Goal: Task Accomplishment & Management: Complete application form

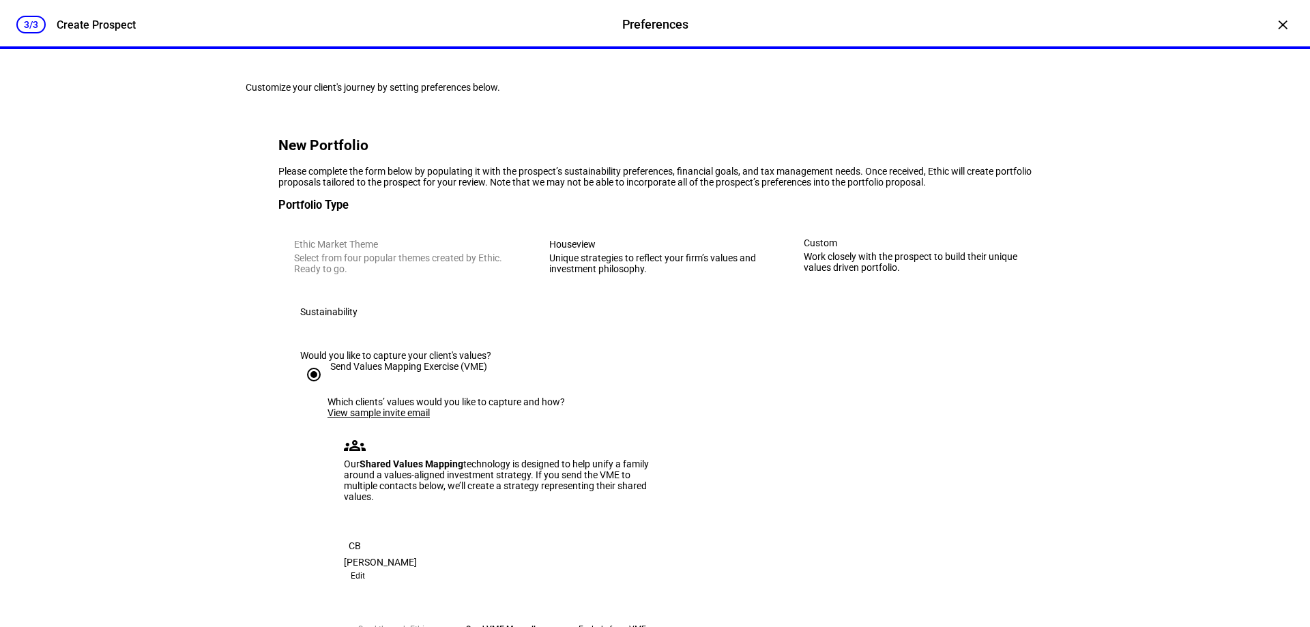
click at [1226, 396] on div "3/3 Create Prospect Preferences Preferences Create Prospect × Customize your cl…" at bounding box center [655, 313] width 1310 height 627
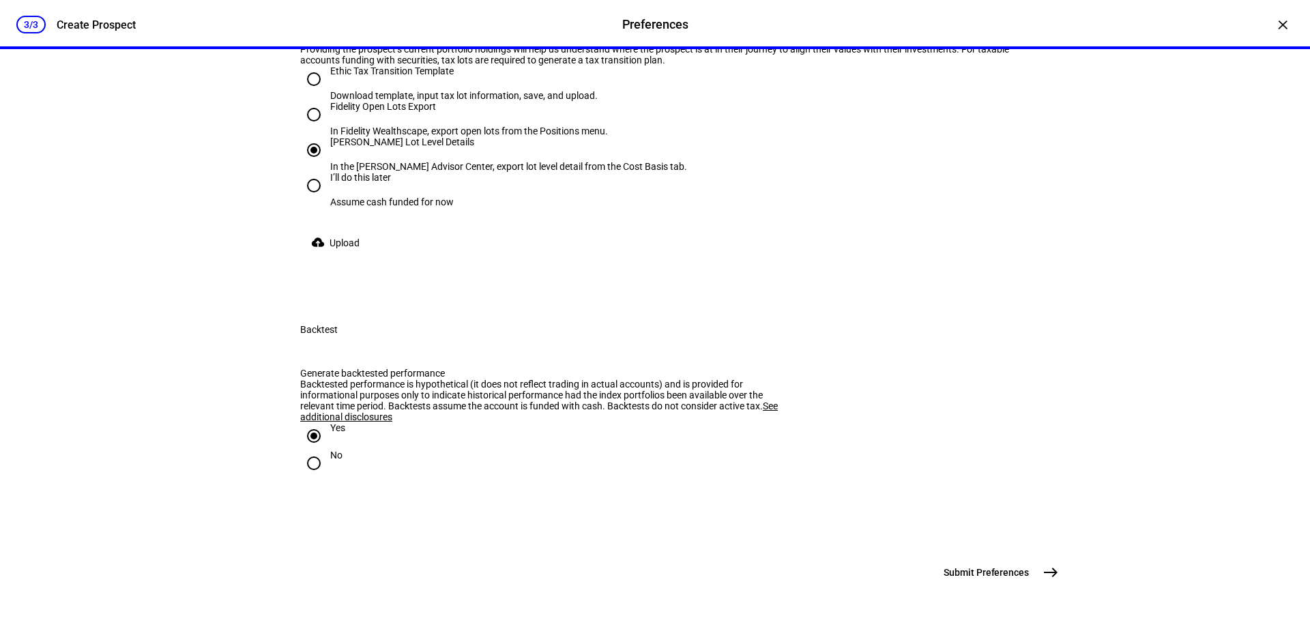
scroll to position [3267, 0]
click at [1043, 573] on mat-icon "east" at bounding box center [1051, 572] width 16 height 16
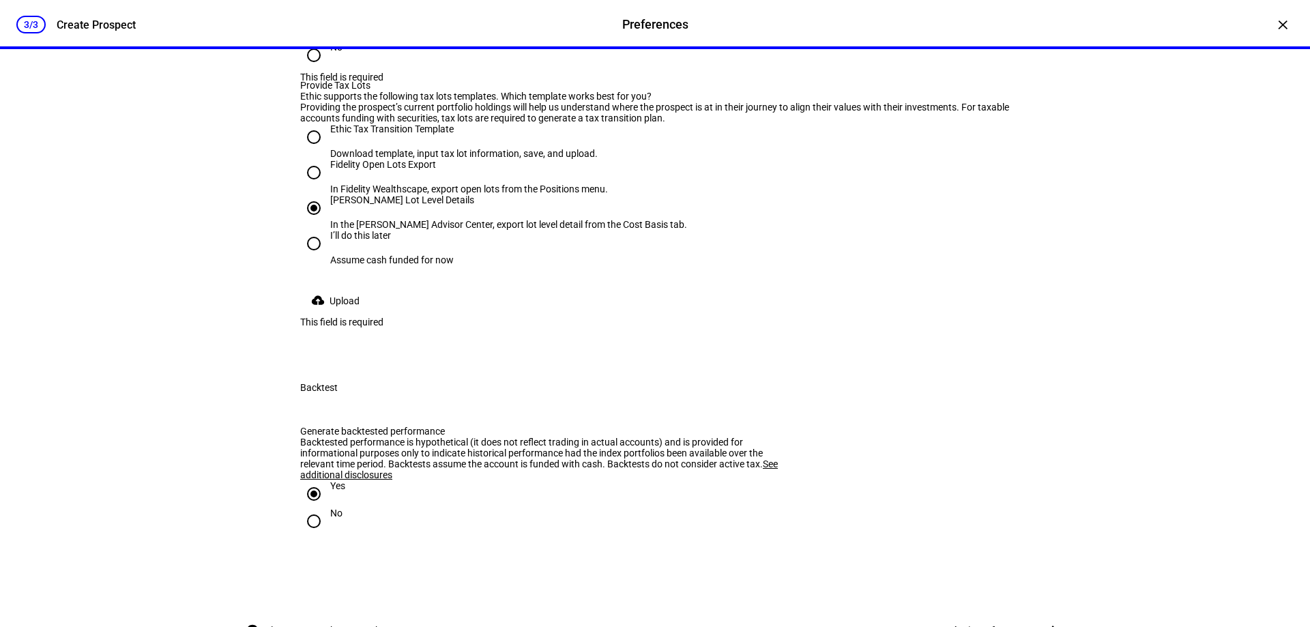
scroll to position [2789, 0]
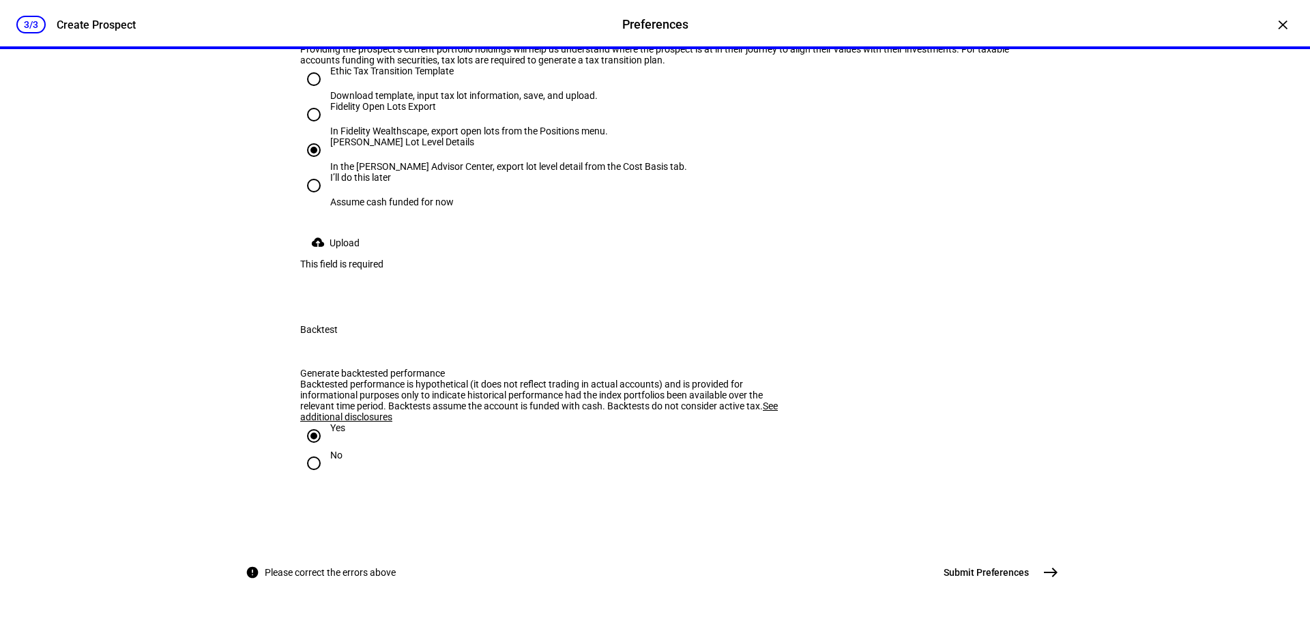
radio input "true"
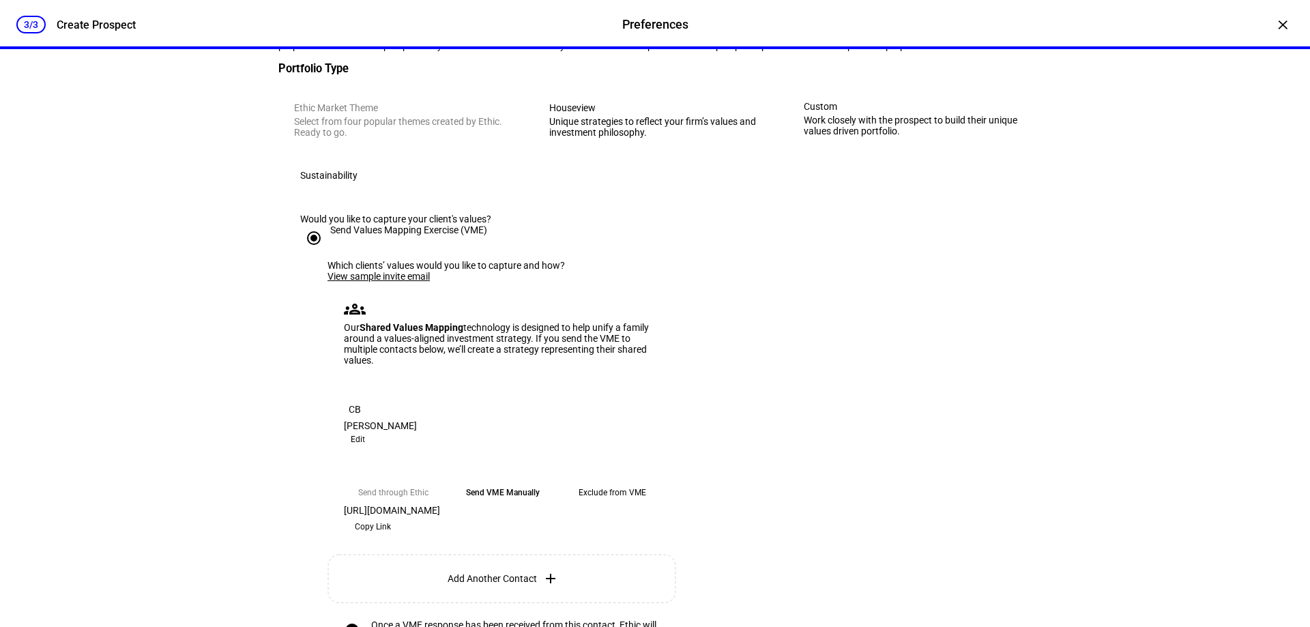
scroll to position [341, 0]
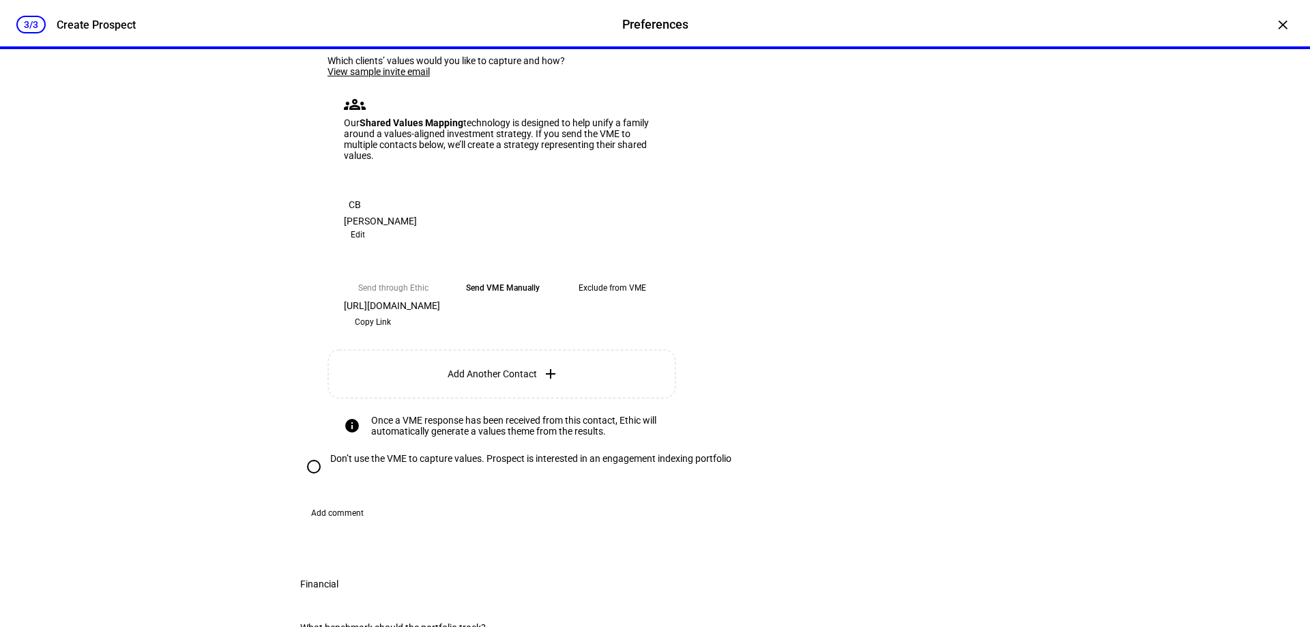
click at [393, 77] on link "View sample invite email" at bounding box center [379, 71] width 102 height 11
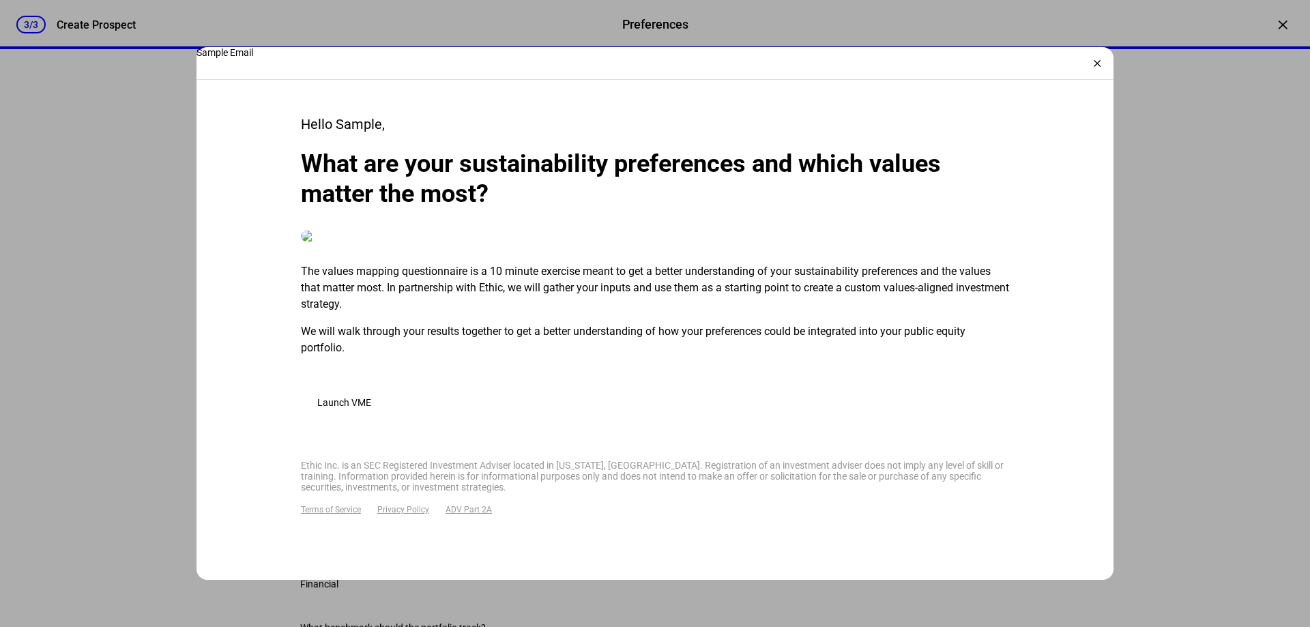
scroll to position [587, 0]
click at [1101, 61] on div "×" at bounding box center [1097, 64] width 22 height 22
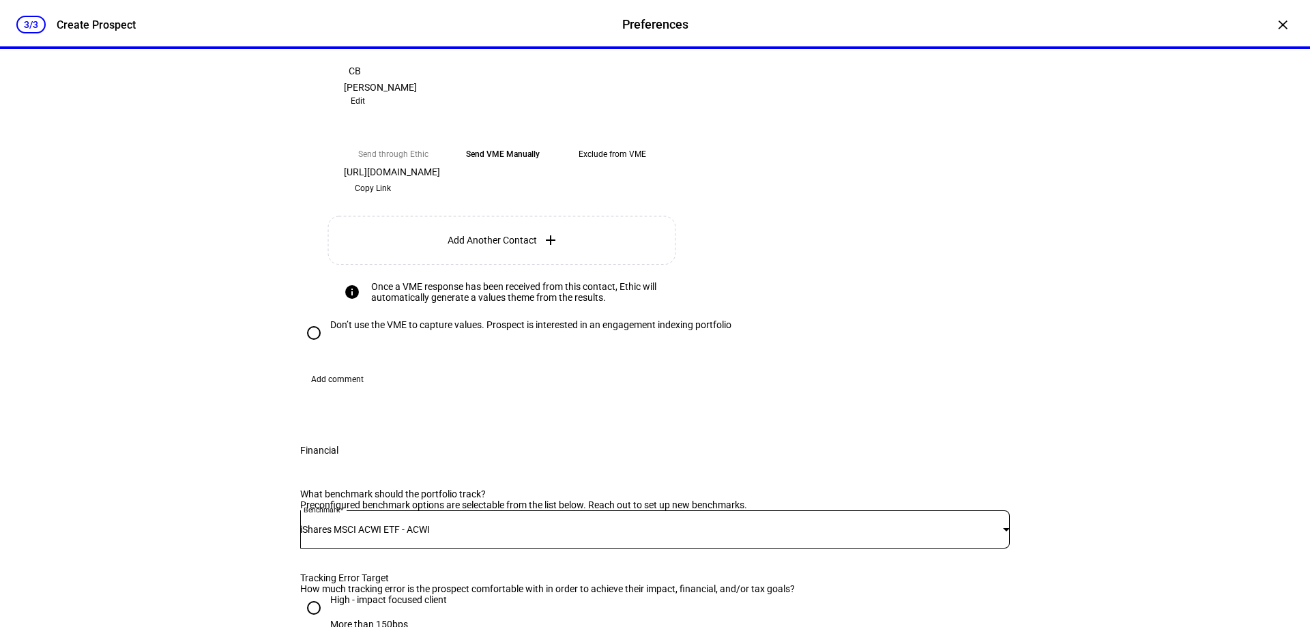
scroll to position [478, 0]
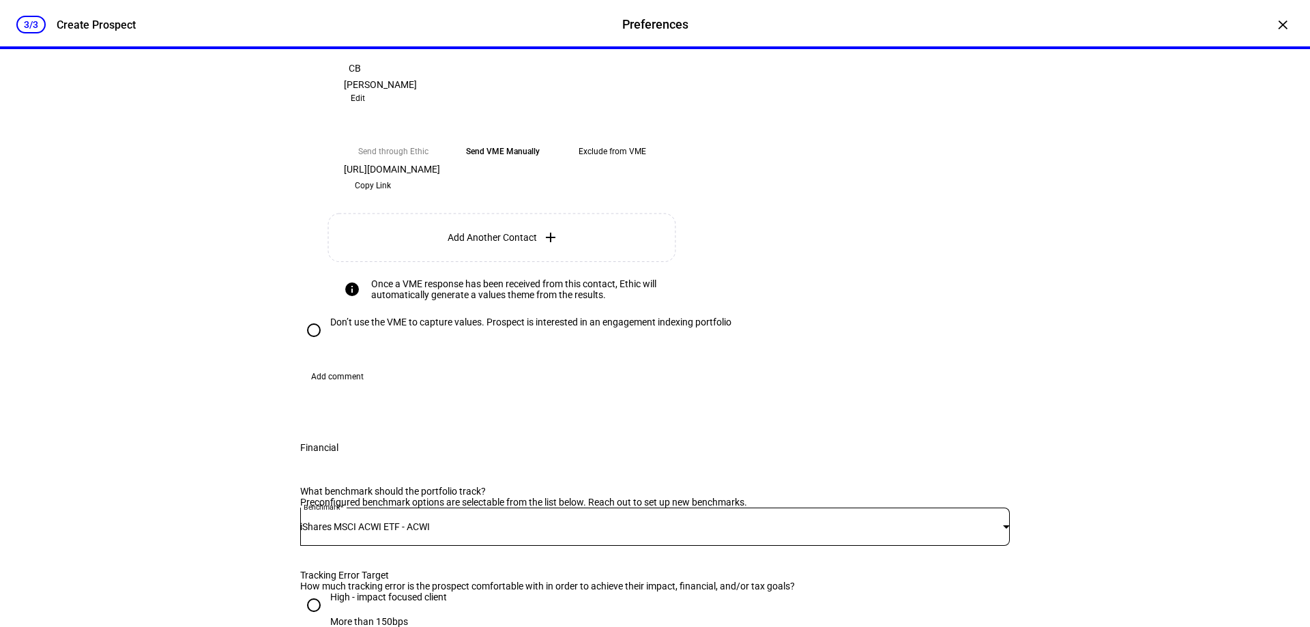
click at [497, 164] on eth-mega-radio-button "Send VME Manually" at bounding box center [503, 151] width 98 height 25
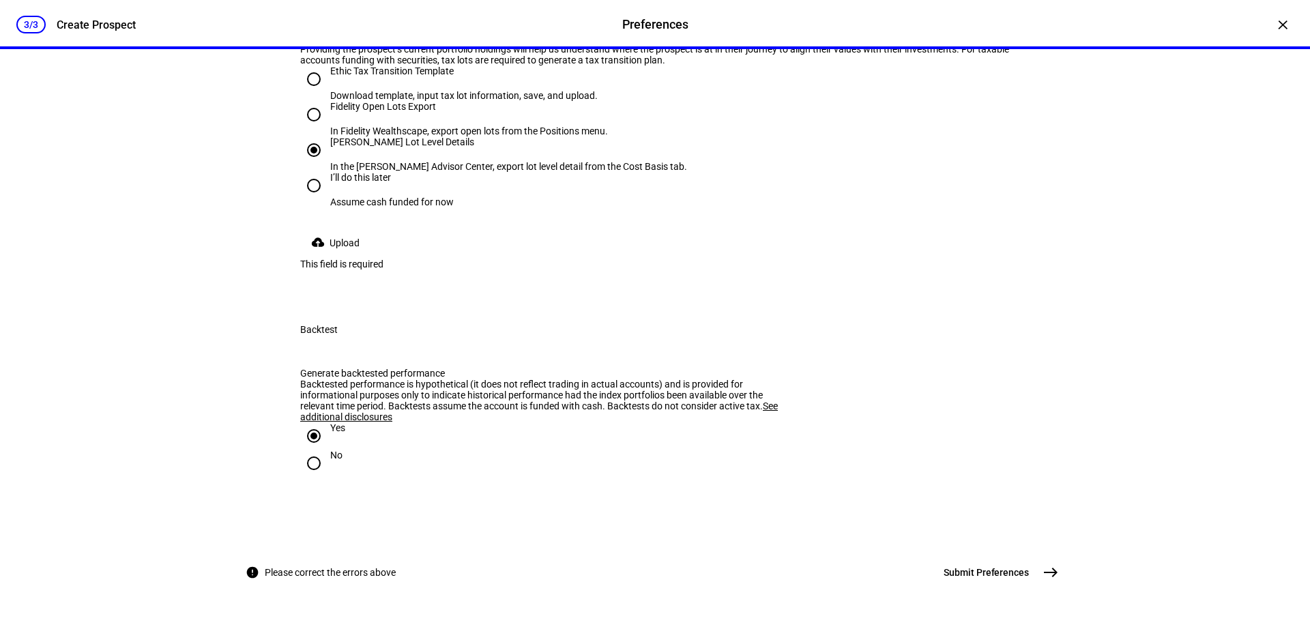
scroll to position [3023, 0]
click at [313, 199] on input "I’ll do this later Assume cash funded for now" at bounding box center [313, 185] width 27 height 27
radio input "true"
click at [1043, 566] on mat-icon "east" at bounding box center [1051, 572] width 16 height 16
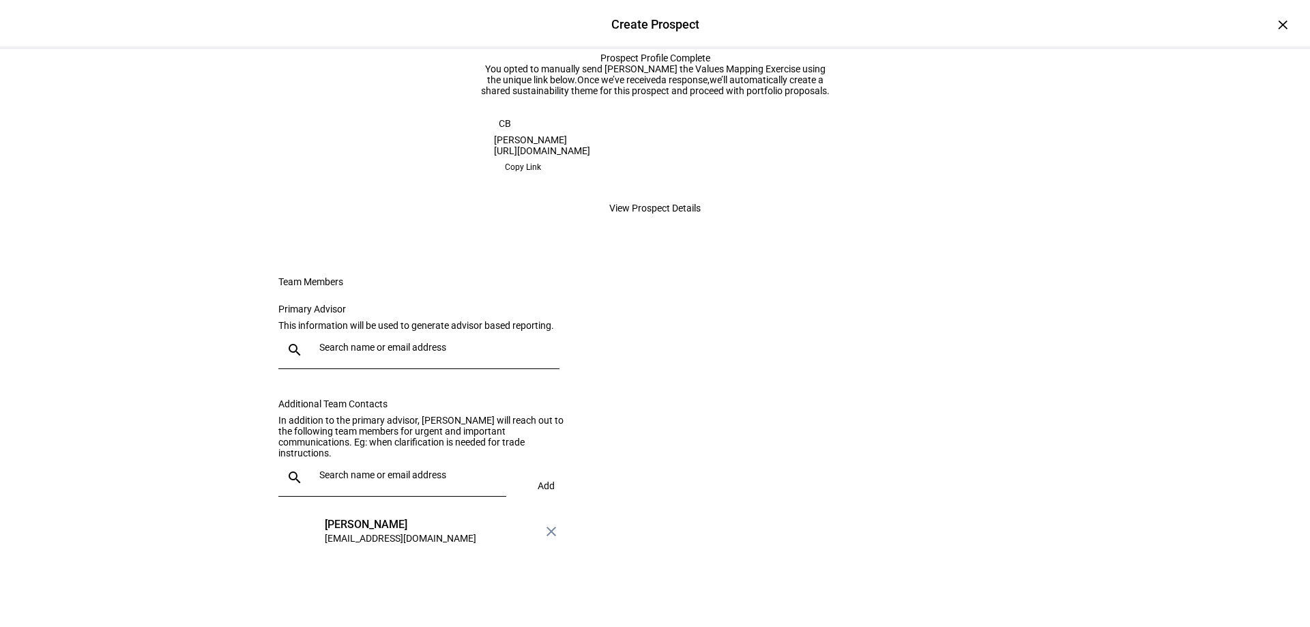
scroll to position [273, 0]
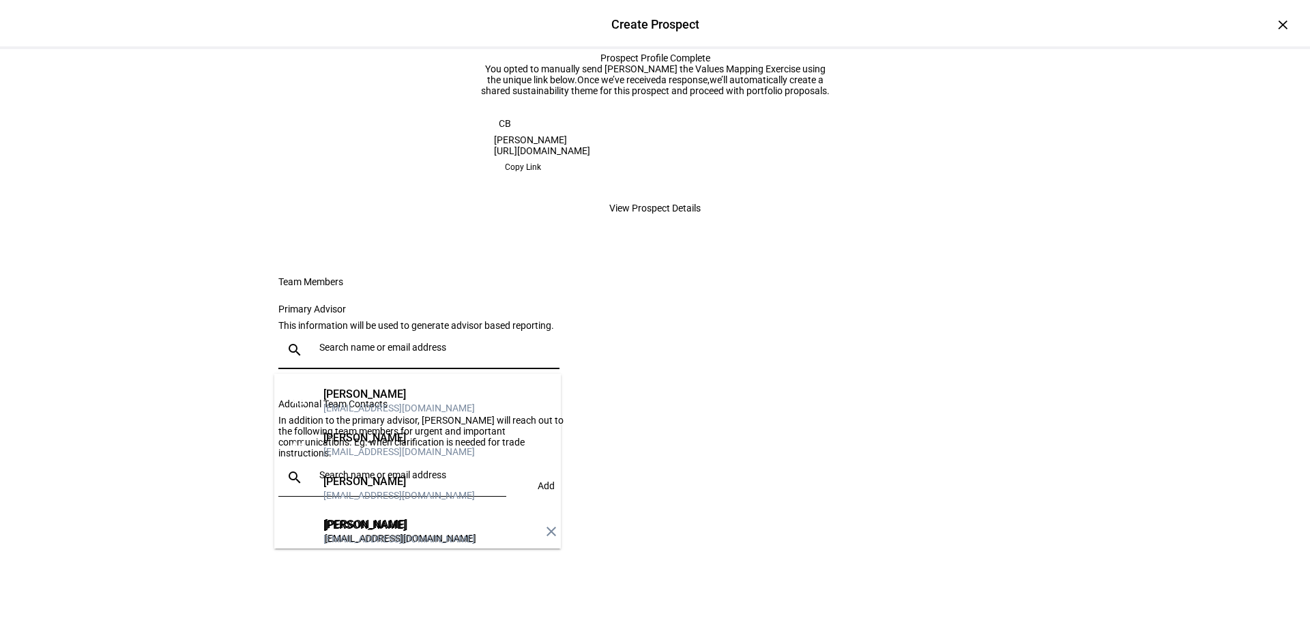
click at [353, 353] on input "text" at bounding box center [436, 347] width 235 height 11
type input "jen"
click at [372, 448] on div "[EMAIL_ADDRESS][DOMAIN_NAME]" at bounding box center [399, 452] width 152 height 14
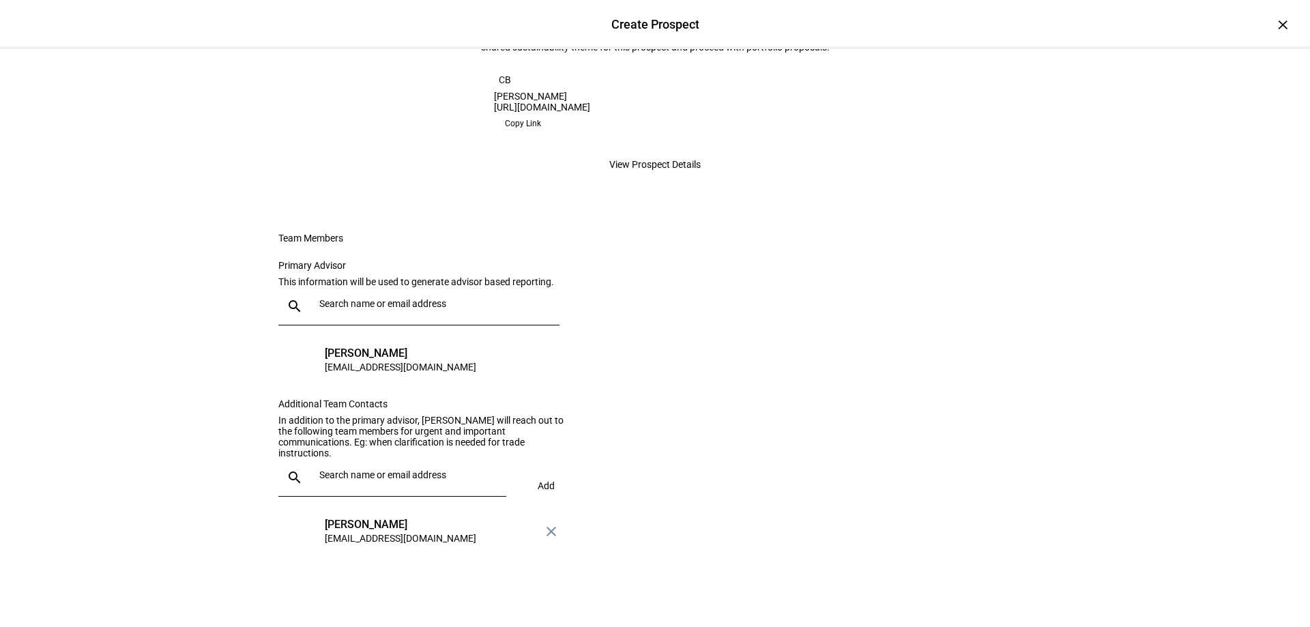
scroll to position [0, 0]
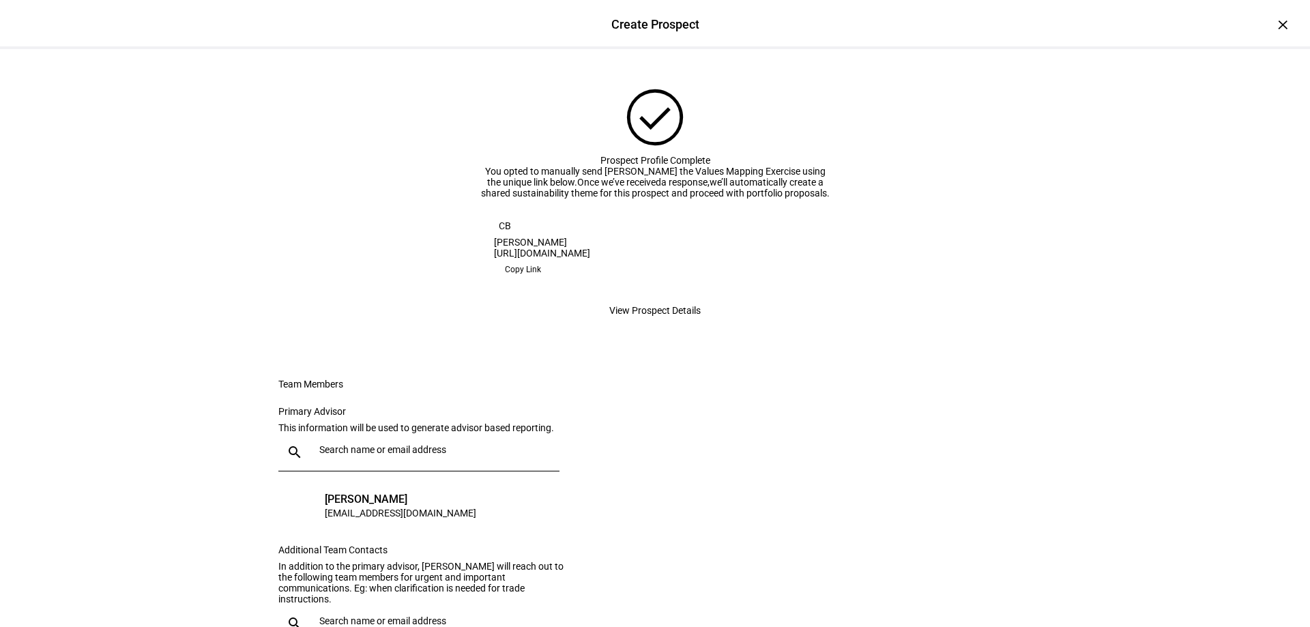
click at [638, 324] on span "View Prospect Details" at bounding box center [654, 310] width 91 height 27
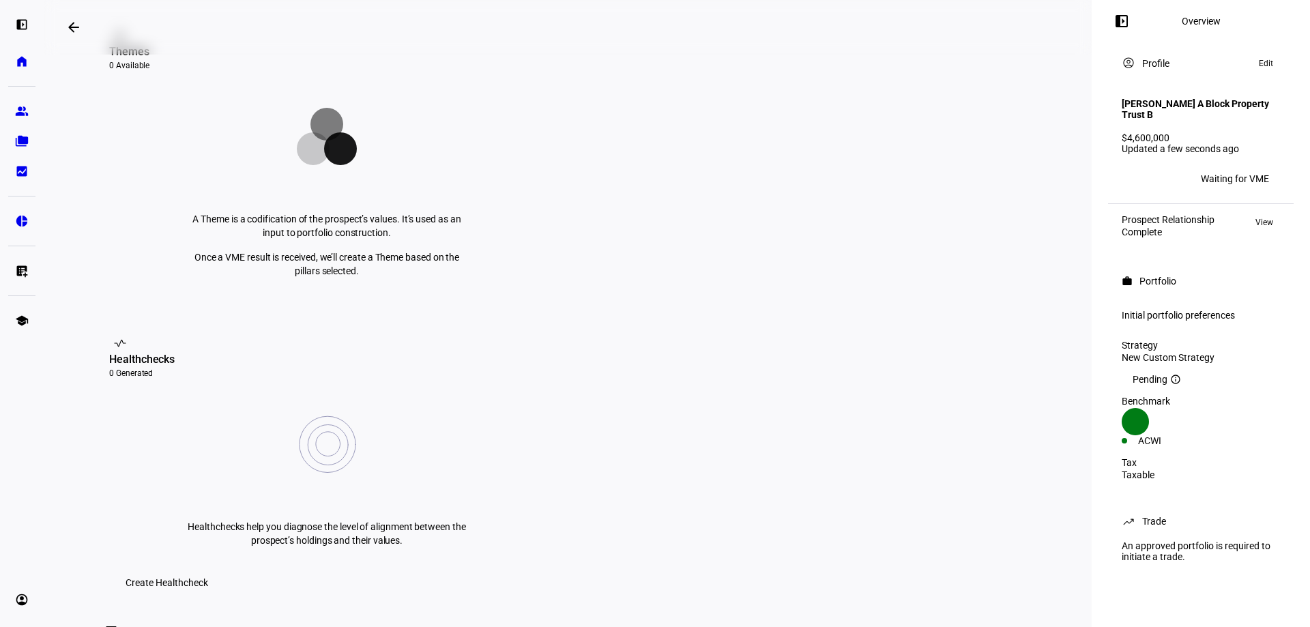
scroll to position [341, 0]
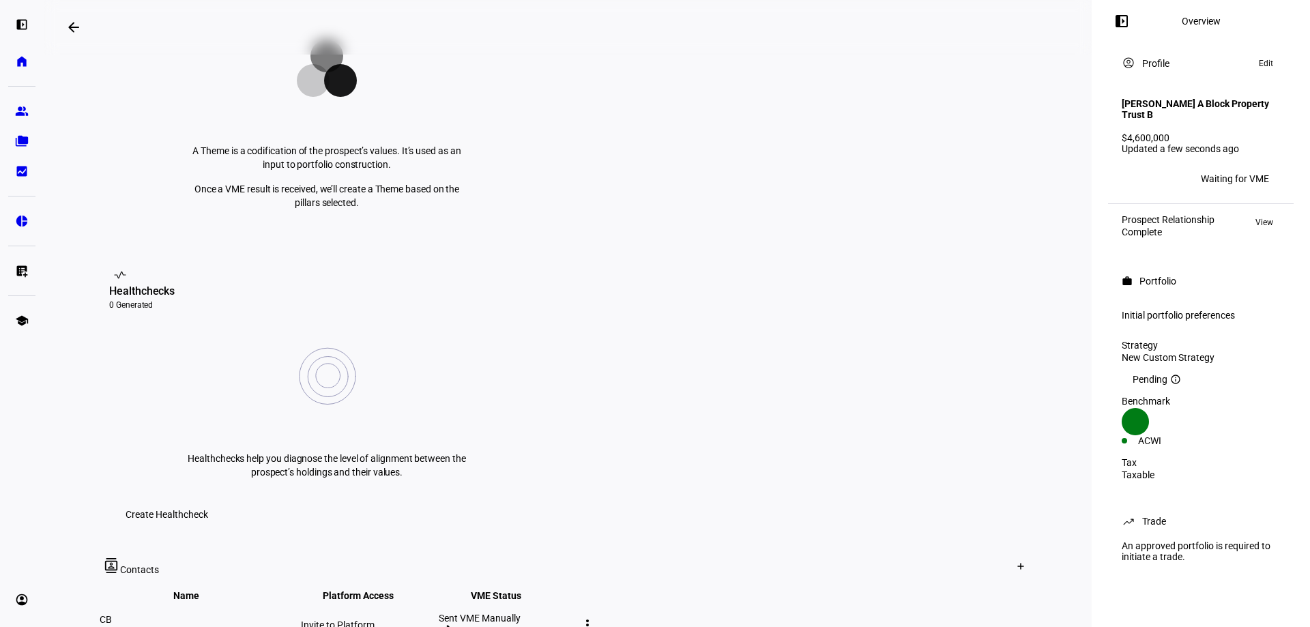
click at [596, 617] on mat-icon "more_vert" at bounding box center [587, 625] width 16 height 16
click at [1072, 467] on span "Edit contact" at bounding box center [1057, 471] width 51 height 11
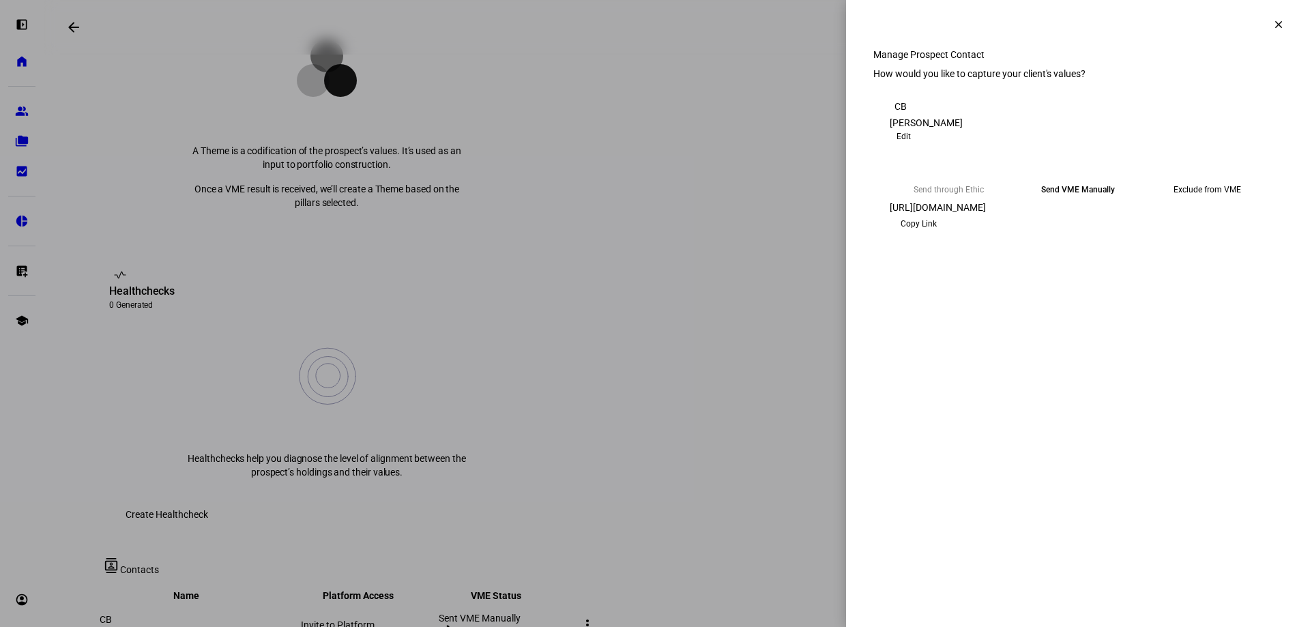
click at [1278, 23] on mat-icon "clear" at bounding box center [1279, 24] width 12 height 12
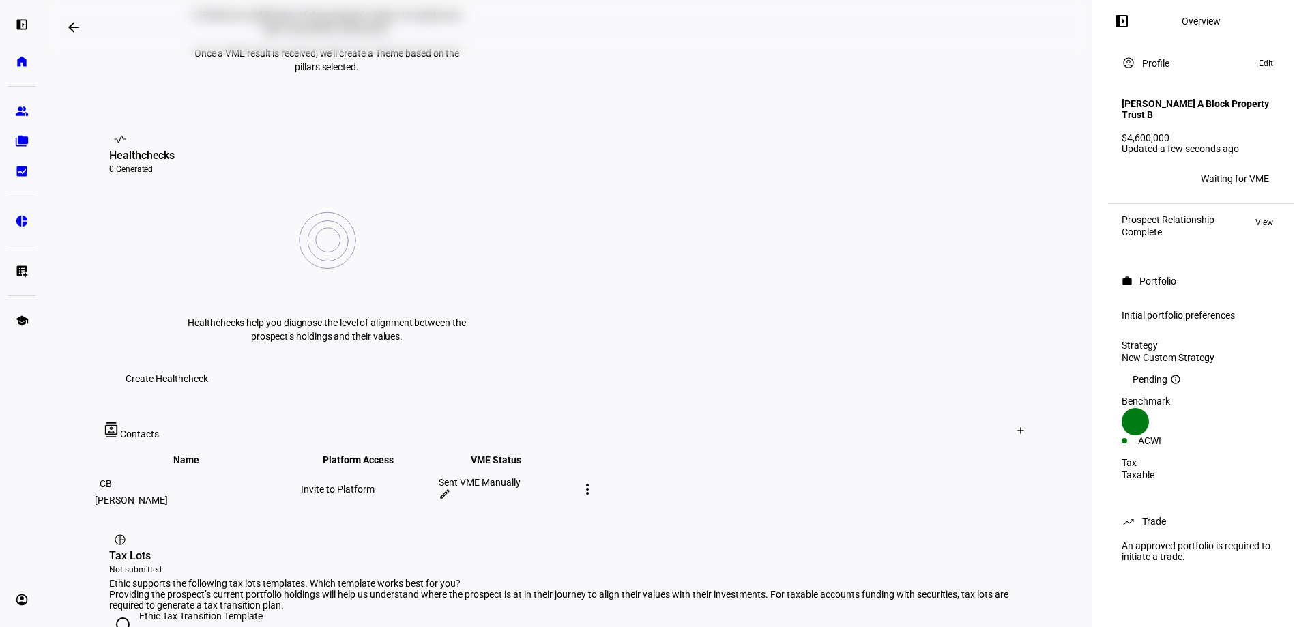
scroll to position [478, 0]
click at [596, 480] on mat-icon "more_vert" at bounding box center [587, 488] width 16 height 16
click at [1078, 331] on span "Edit contact" at bounding box center [1057, 335] width 51 height 11
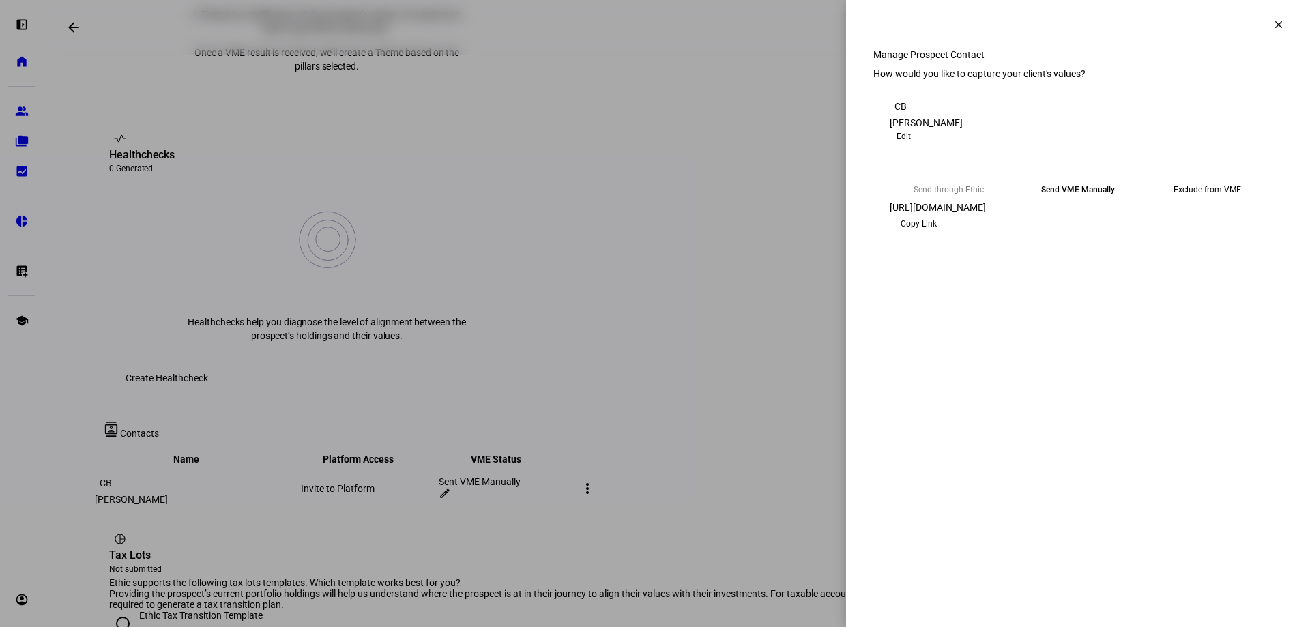
click at [911, 145] on span "Edit" at bounding box center [904, 136] width 14 height 16
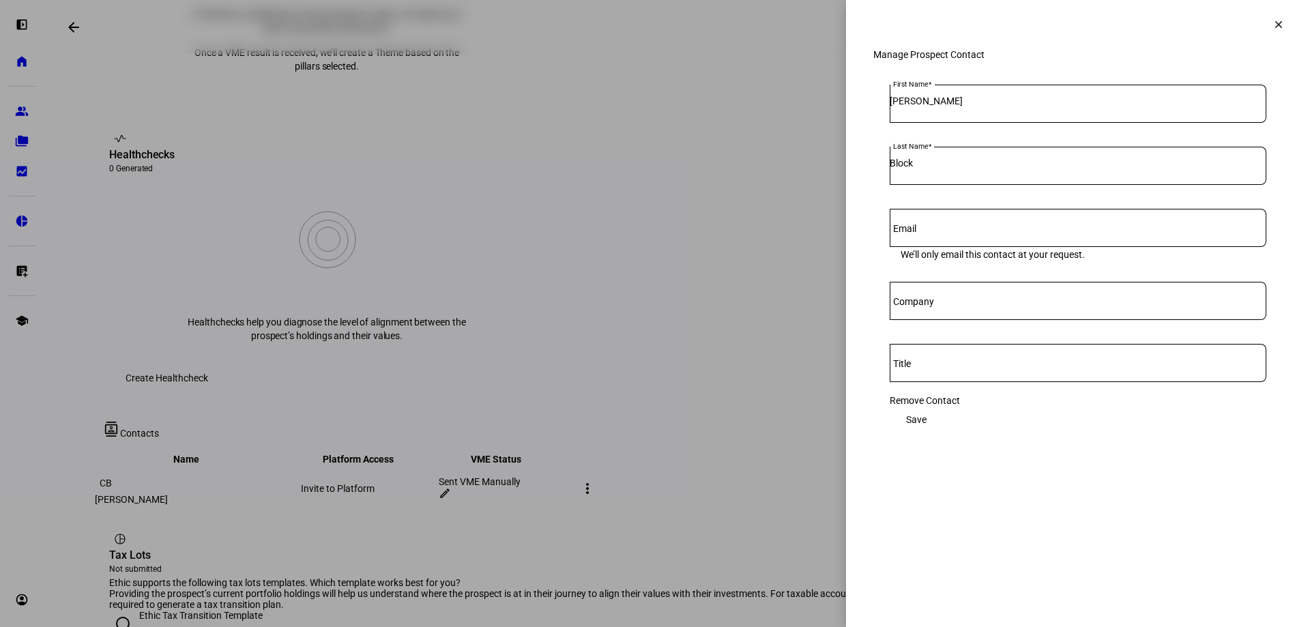
click at [943, 427] on span at bounding box center [916, 419] width 53 height 27
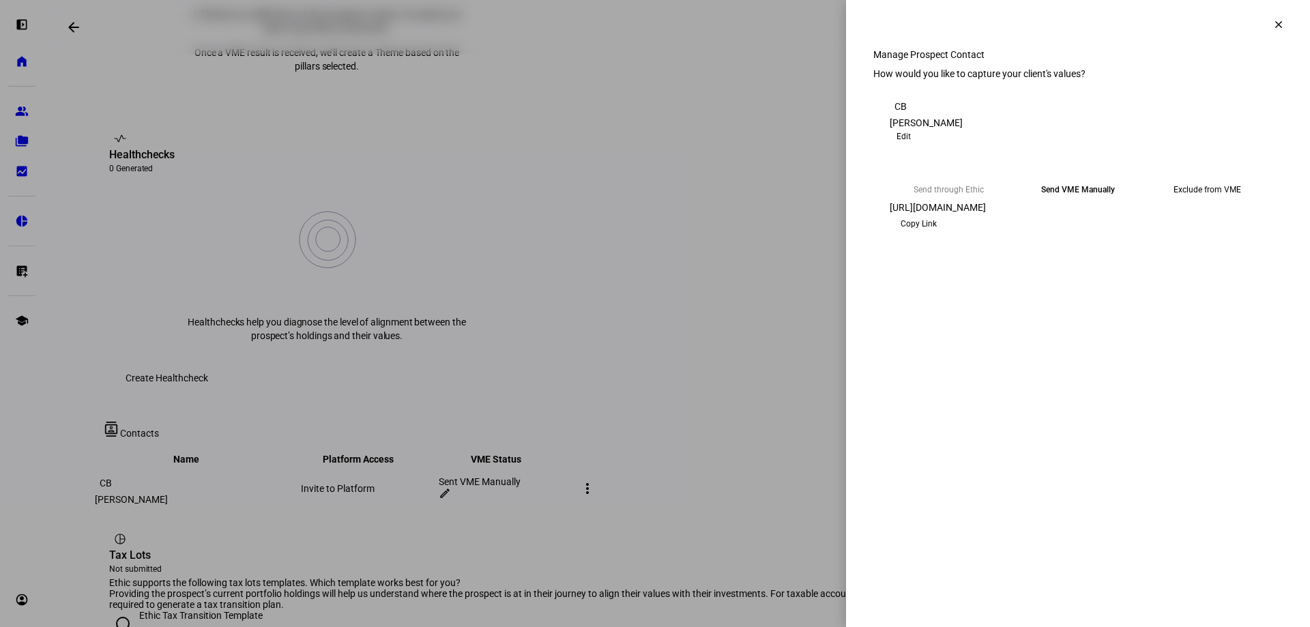
click at [1282, 25] on mat-icon "clear" at bounding box center [1279, 24] width 12 height 12
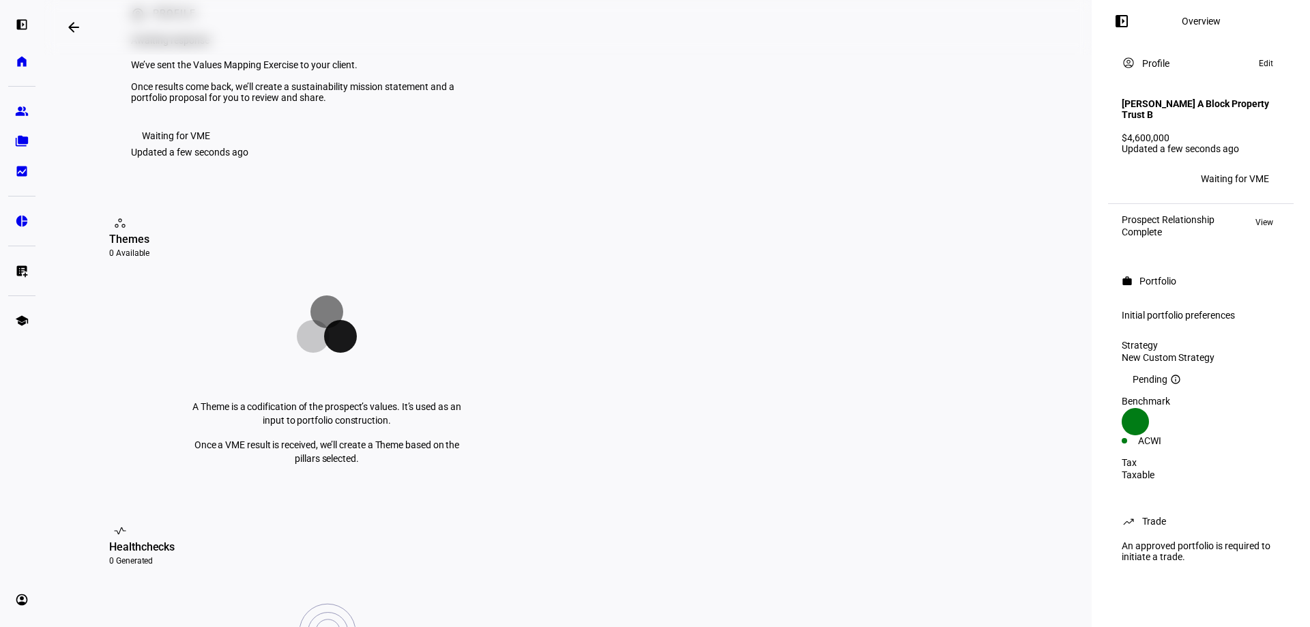
scroll to position [0, 0]
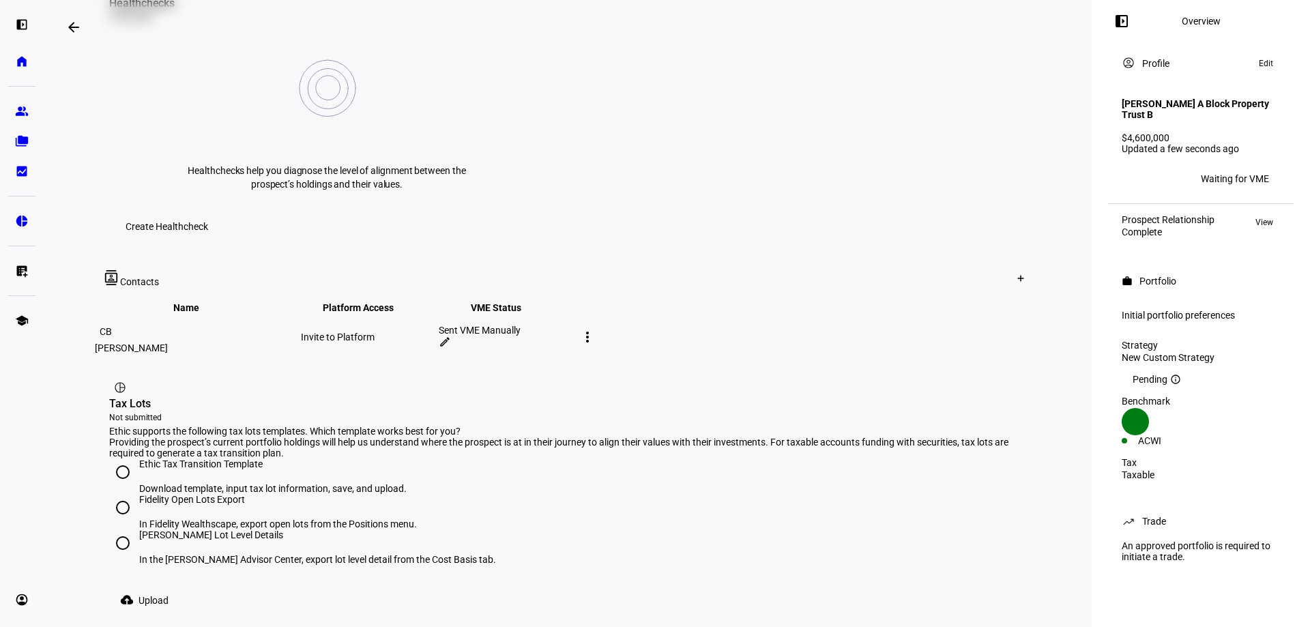
scroll to position [632, 0]
click at [1262, 12] on div "left_panel_open Overview account_circle Profile Edit [PERSON_NAME] A Block Prop…" at bounding box center [1201, 313] width 218 height 627
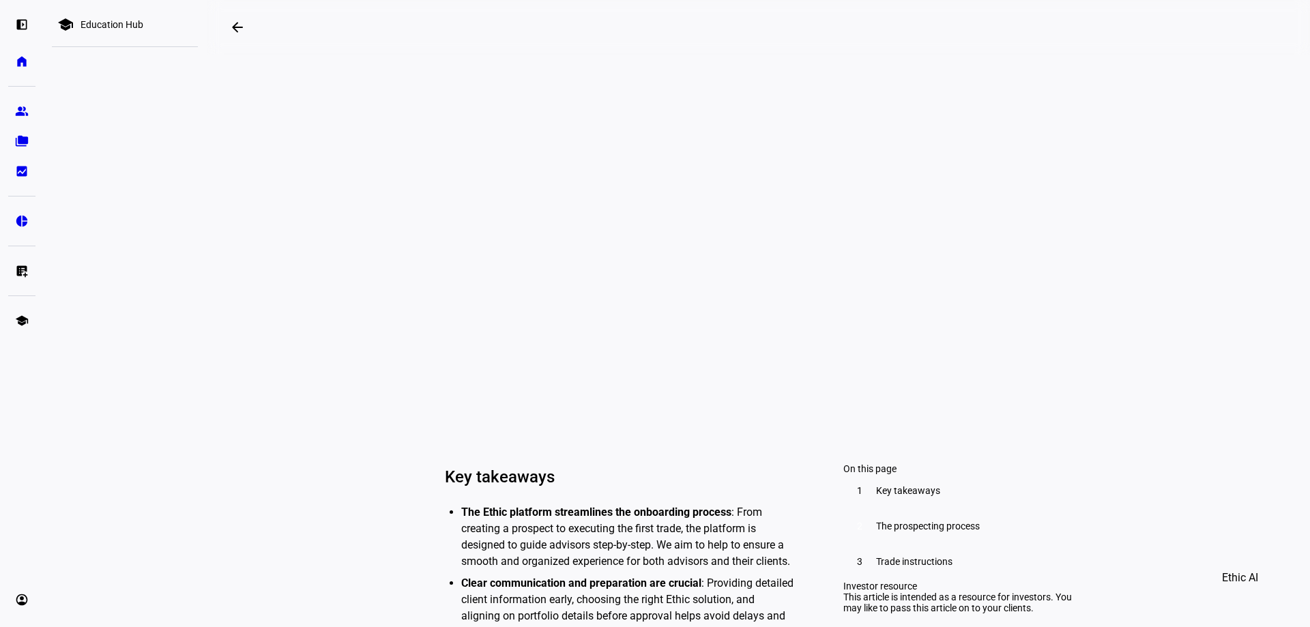
scroll to position [68, 0]
